Goal: Register for event/course: Sign up to attend an event or enroll in a course

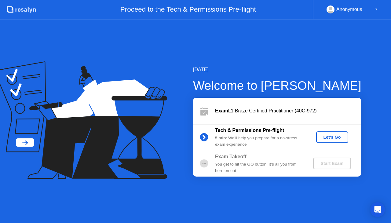
click at [326, 140] on div "Let's Go" at bounding box center [332, 137] width 27 height 5
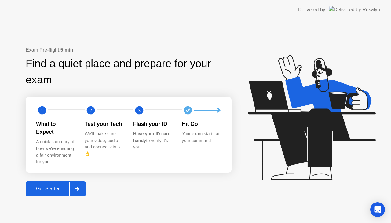
click at [52, 187] on div "Get Started" at bounding box center [49, 189] width 42 height 6
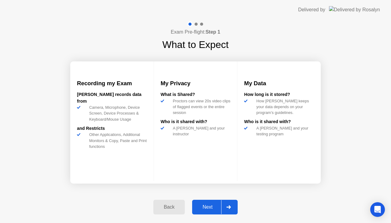
click at [229, 207] on icon at bounding box center [229, 208] width 4 height 4
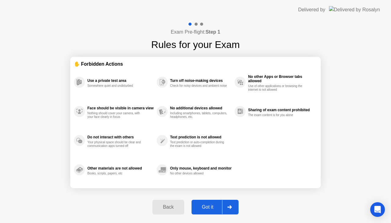
click at [213, 209] on div "Got it" at bounding box center [208, 208] width 29 height 6
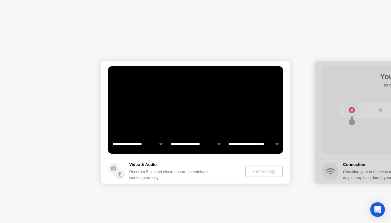
select select "**********"
select select "*******"
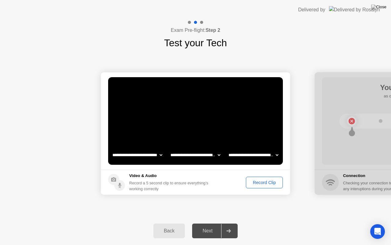
click at [269, 184] on div "Record Clip" at bounding box center [264, 182] width 33 height 5
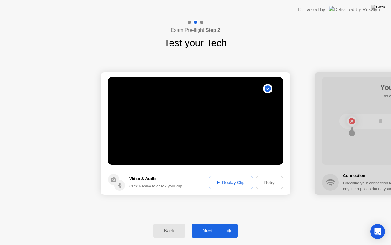
click at [276, 184] on div "Retry" at bounding box center [269, 182] width 23 height 5
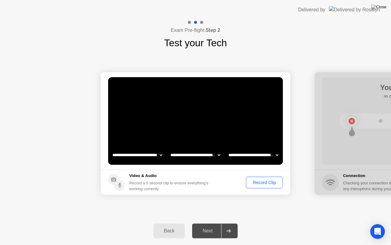
click at [271, 183] on div "Record Clip" at bounding box center [264, 182] width 33 height 5
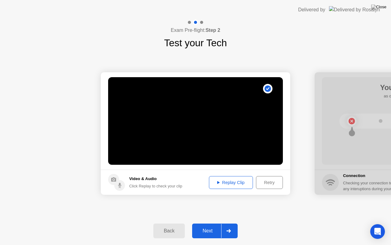
click at [232, 180] on div "Replay Clip" at bounding box center [231, 182] width 40 height 5
click at [232, 223] on div at bounding box center [228, 231] width 15 height 14
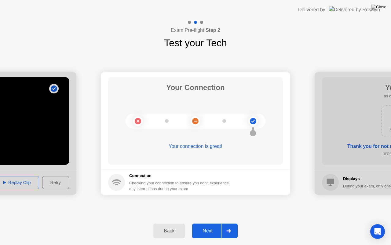
click at [207, 223] on button "Next" at bounding box center [215, 230] width 46 height 15
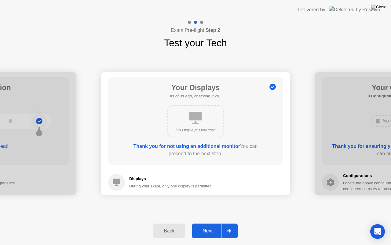
click at [204, 223] on div "Next" at bounding box center [207, 231] width 27 height 6
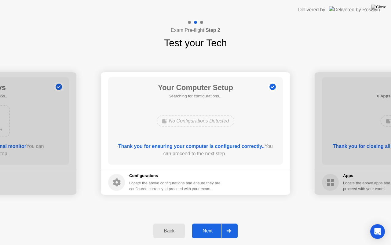
click at [204, 223] on div "Next" at bounding box center [207, 231] width 27 height 6
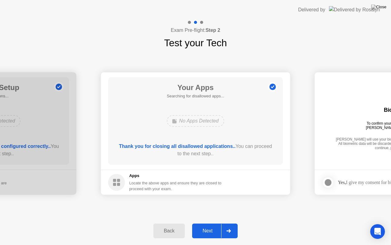
click at [204, 223] on div "Next" at bounding box center [207, 231] width 27 height 6
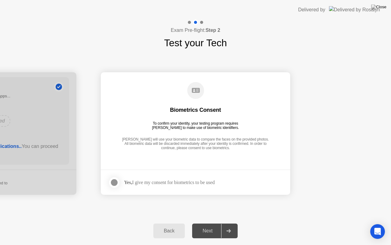
click at [204, 223] on div "Next" at bounding box center [207, 231] width 27 height 6
click at [162, 184] on div "Yes, I give my consent for biometrics to be used" at bounding box center [169, 182] width 91 height 6
click at [156, 180] on div "Yes, I give my consent for biometrics to be used" at bounding box center [169, 182] width 91 height 6
click at [112, 181] on div at bounding box center [114, 182] width 7 height 7
click at [206, 223] on div "Next" at bounding box center [207, 231] width 27 height 6
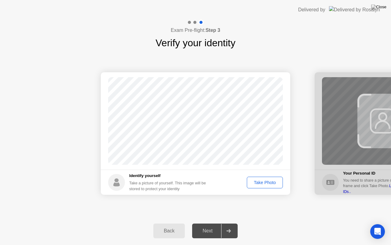
click at [265, 181] on div "Take Photo" at bounding box center [265, 182] width 32 height 5
click at [221, 223] on div "Back Next" at bounding box center [195, 231] width 391 height 28
click at [218, 223] on div "Next" at bounding box center [207, 231] width 27 height 6
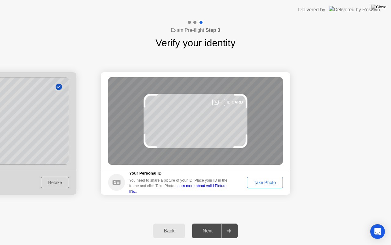
click at [270, 181] on div "Take Photo" at bounding box center [265, 182] width 32 height 5
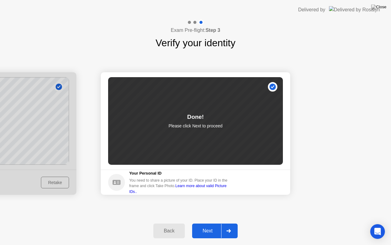
click at [206, 223] on div "Next" at bounding box center [207, 231] width 27 height 6
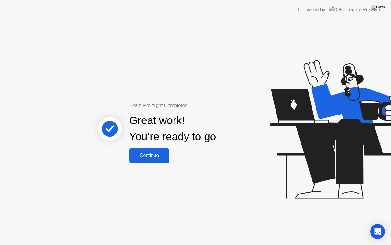
click at [157, 150] on button "Continue" at bounding box center [149, 155] width 40 height 15
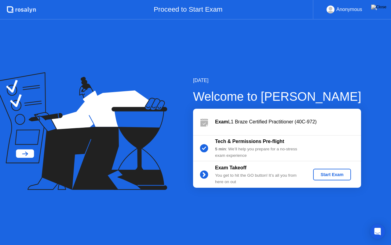
click at [334, 175] on div "Start Exam" at bounding box center [332, 174] width 33 height 5
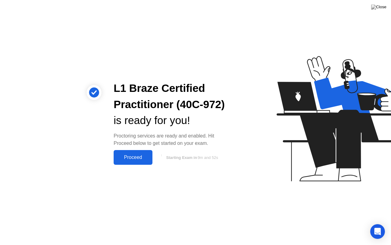
click at [139, 155] on div "Proceed" at bounding box center [133, 157] width 35 height 6
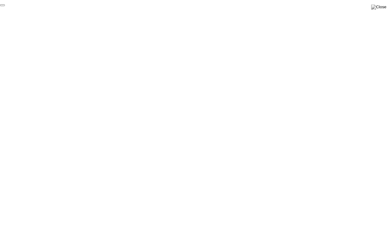
click div "End Proctoring Session"
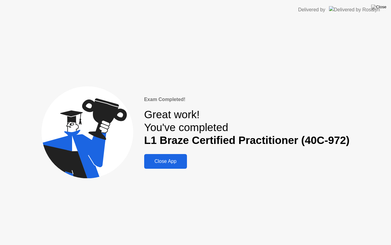
click at [168, 164] on div "Close App" at bounding box center [165, 161] width 39 height 6
